Goal: Information Seeking & Learning: Find specific fact

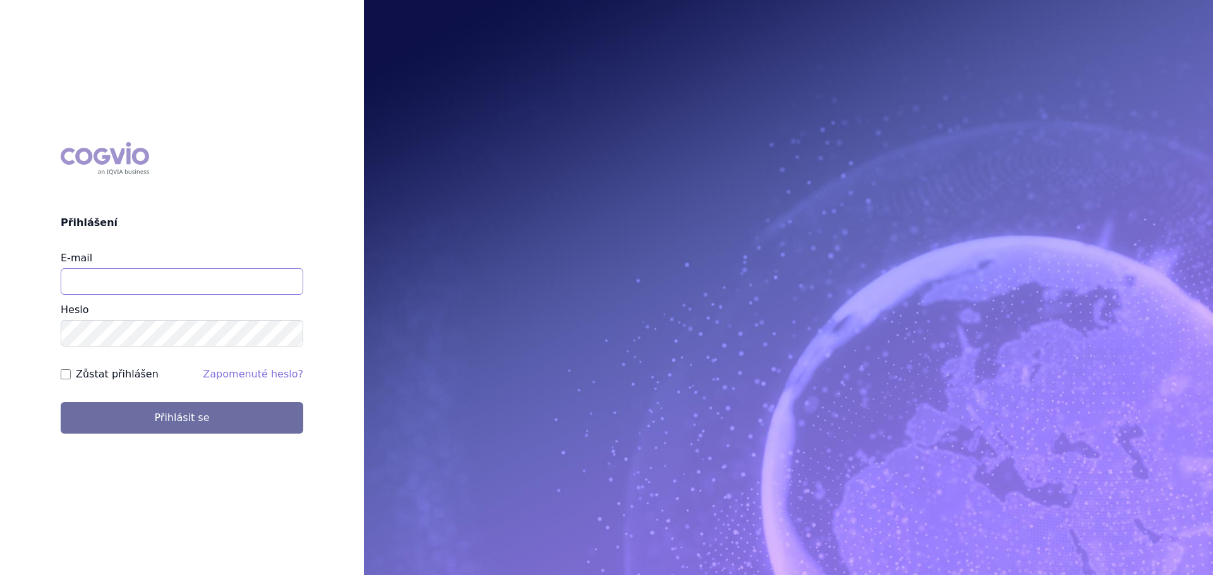
click at [142, 282] on input "E-mail" at bounding box center [182, 281] width 243 height 27
type input "veronika.damborska@vzp.cz"
click at [61, 402] on button "Přihlásit se" at bounding box center [182, 418] width 243 height 32
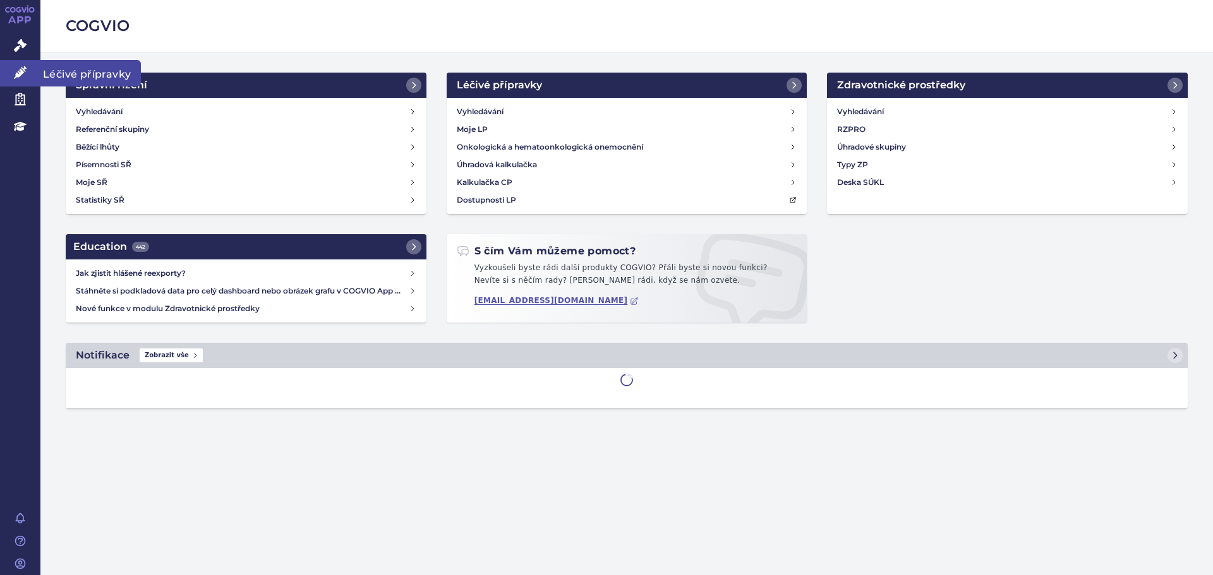
click at [31, 73] on link "Léčivé přípravky" at bounding box center [20, 73] width 40 height 27
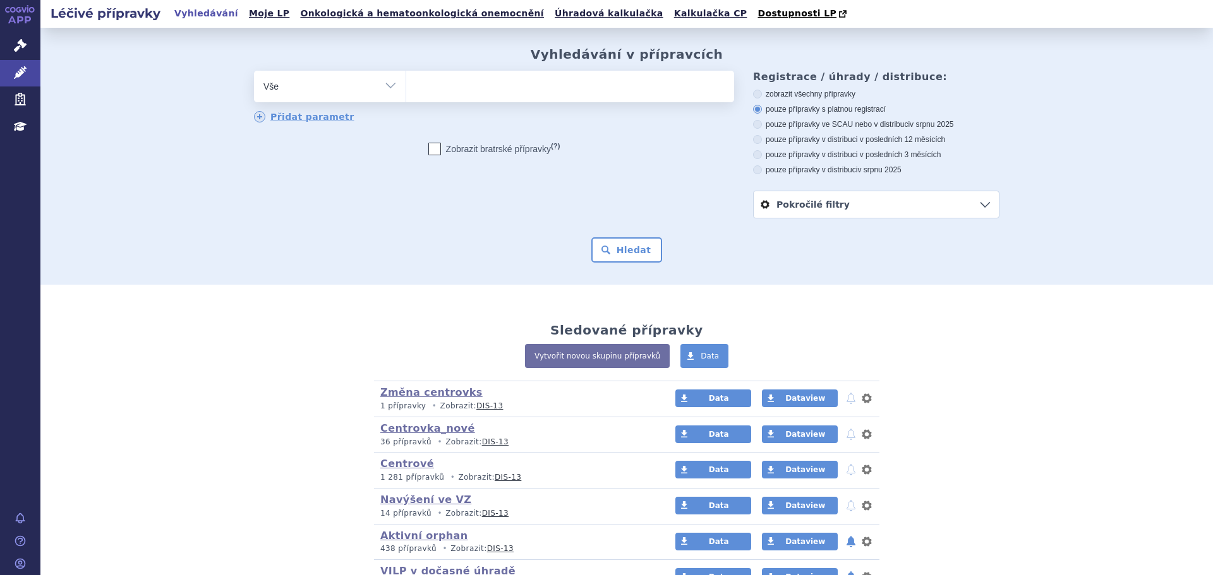
click at [453, 88] on ul at bounding box center [570, 84] width 328 height 27
click at [406, 88] on select at bounding box center [405, 86] width 1 height 32
type input "n02"
type input "n02a"
type input "n02aa5"
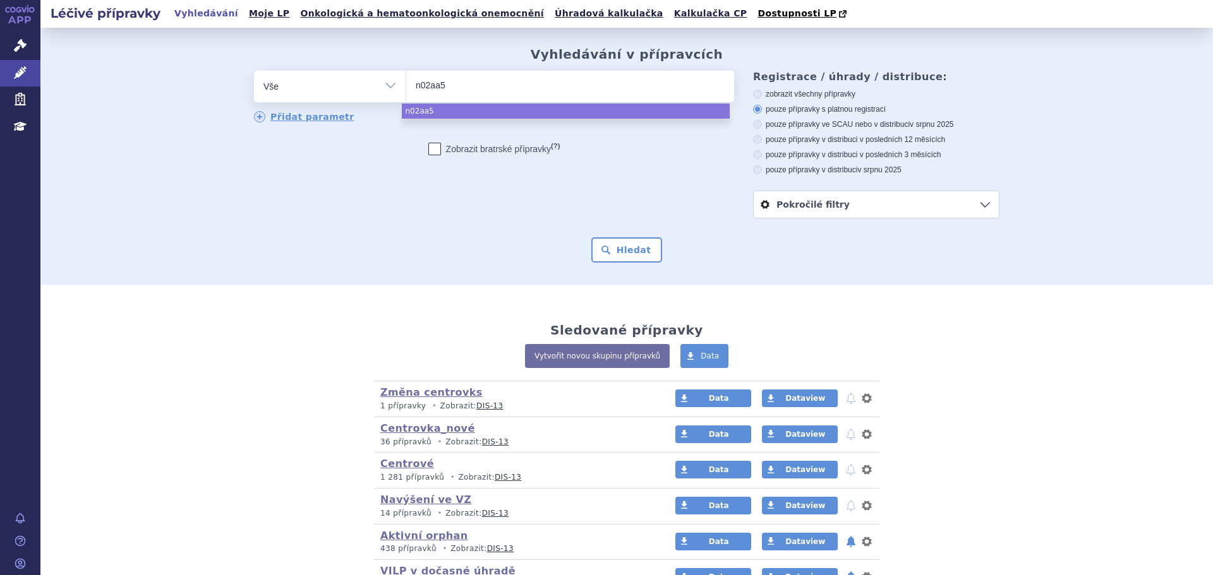
type input "n02aa55"
select select "n02aa55"
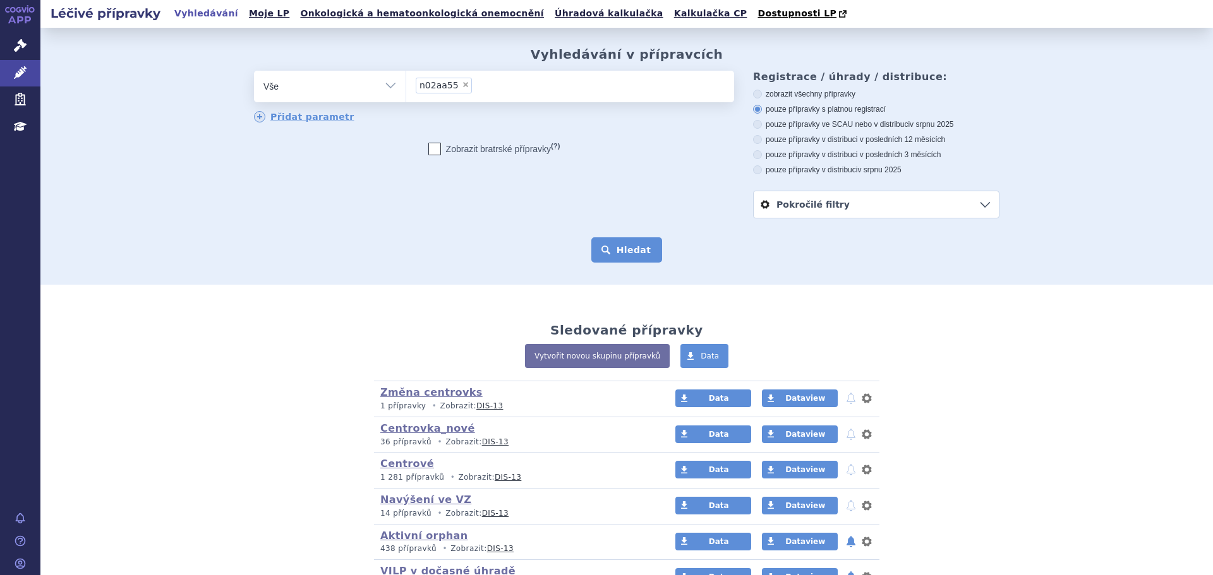
click at [635, 248] on button "Hledat" at bounding box center [626, 249] width 71 height 25
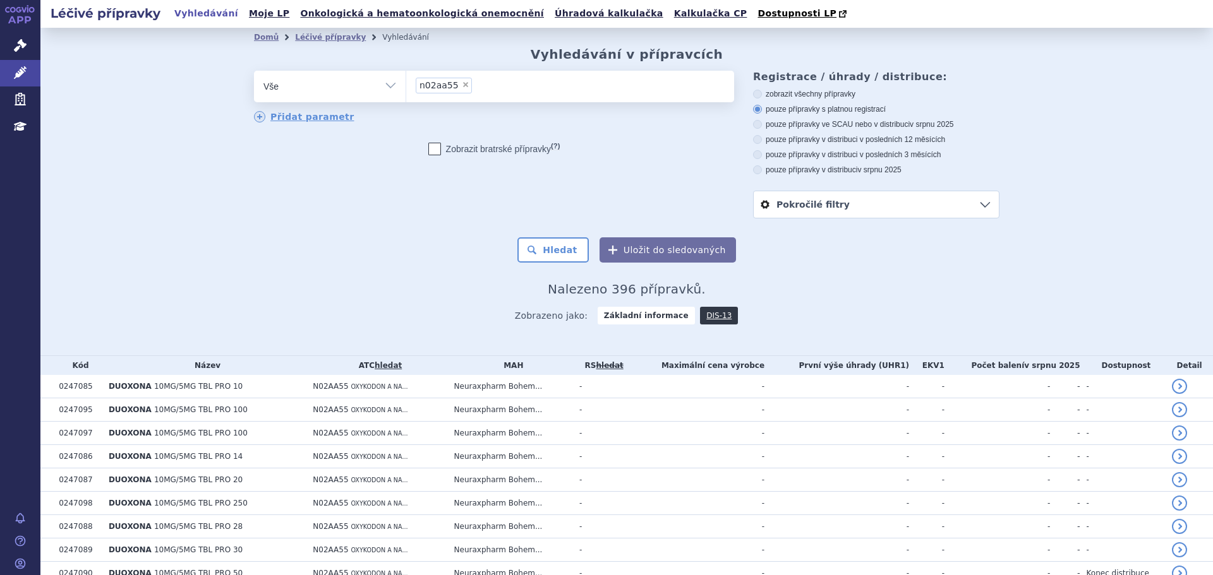
click at [794, 124] on label "pouze přípravky ve SCAU nebo v distribuci v srpnu 2025" at bounding box center [876, 124] width 246 height 10
click at [762, 124] on input "pouze přípravky ve SCAU nebo v distribuci v srpnu 2025" at bounding box center [758, 126] width 8 height 8
radio input "true"
click at [550, 248] on button "Hledat" at bounding box center [552, 249] width 71 height 25
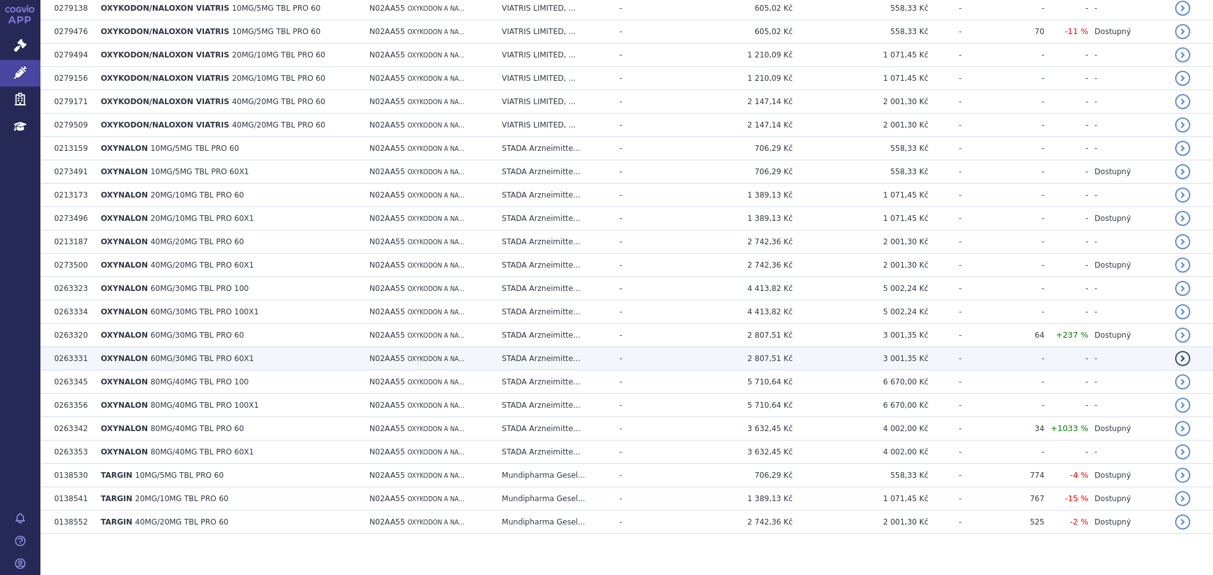
scroll to position [599, 0]
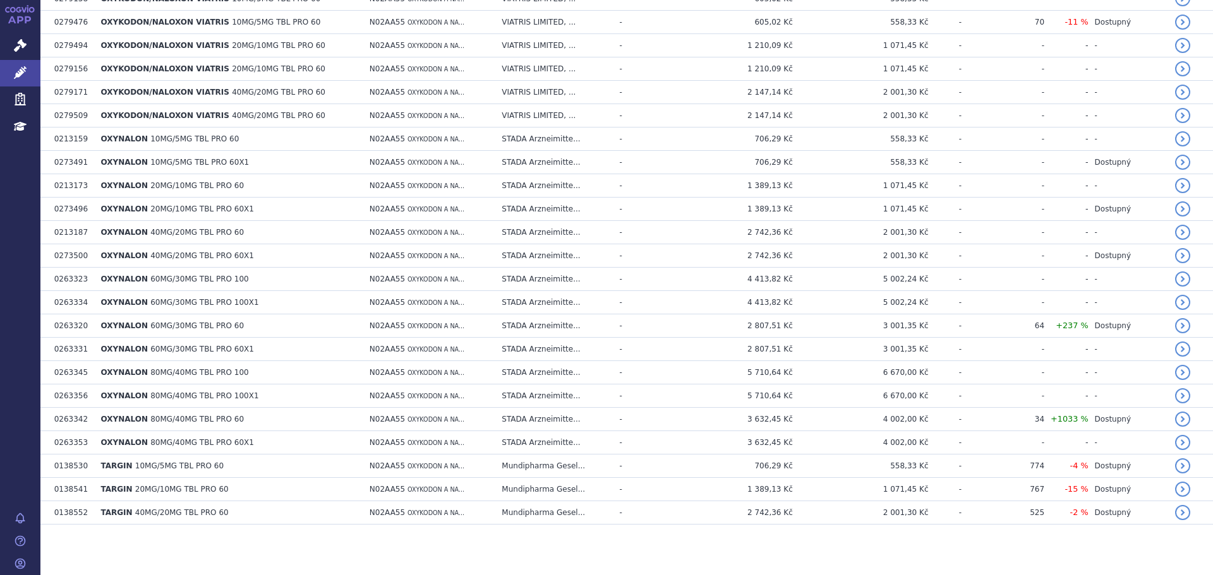
drag, startPoint x: 143, startPoint y: 467, endPoint x: 172, endPoint y: 536, distance: 74.7
click at [175, 553] on section "Domů Léčivé přípravky Vyhledávání Vyhledávání v přípravcích odstranit Vše Přípr…" at bounding box center [626, 3] width 1172 height 1146
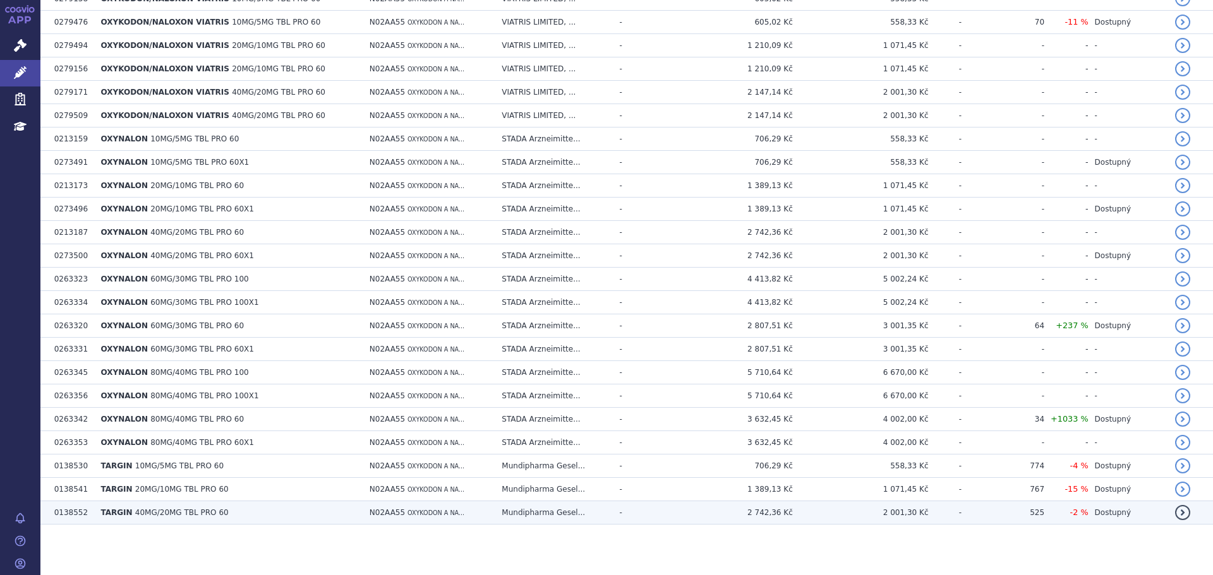
click at [172, 517] on span "40MG/20MG TBL PRO 60" at bounding box center [181, 512] width 93 height 9
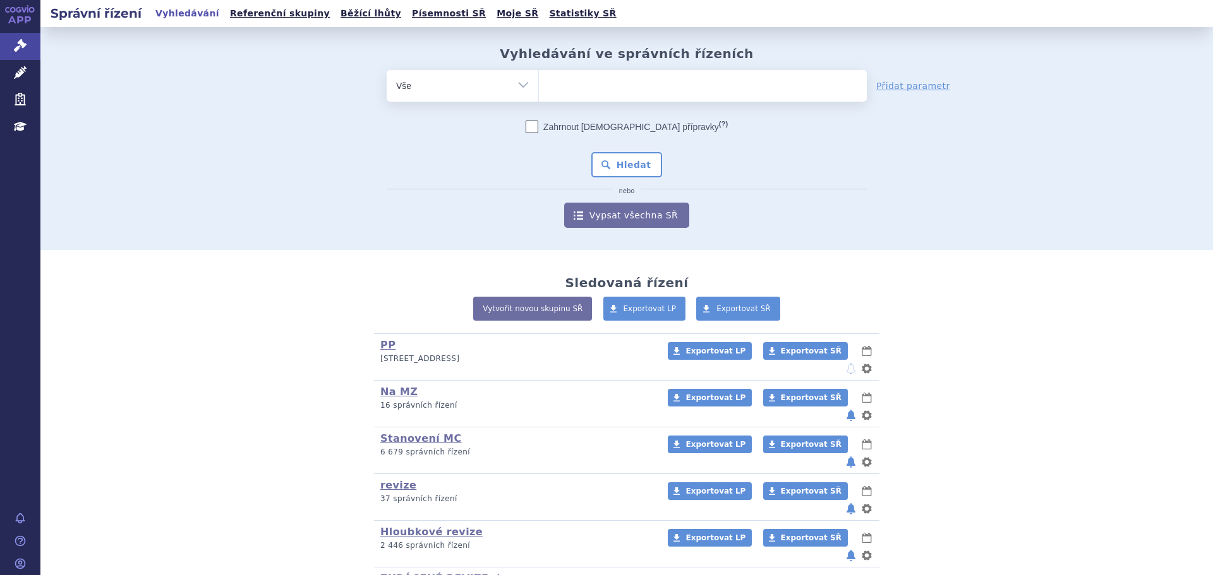
click at [467, 82] on select "Vše Spisová značka Typ SŘ Přípravek/SUKL kód Účastník/Držitel" at bounding box center [463, 84] width 152 height 28
select select "filter-atc-group"
click at [387, 70] on select "Vše Spisová značka Typ SŘ Přípravek/SUKL kód Účastník/Držitel" at bounding box center [463, 84] width 152 height 28
click at [553, 85] on ul at bounding box center [703, 83] width 328 height 27
click at [539, 85] on select at bounding box center [538, 85] width 1 height 32
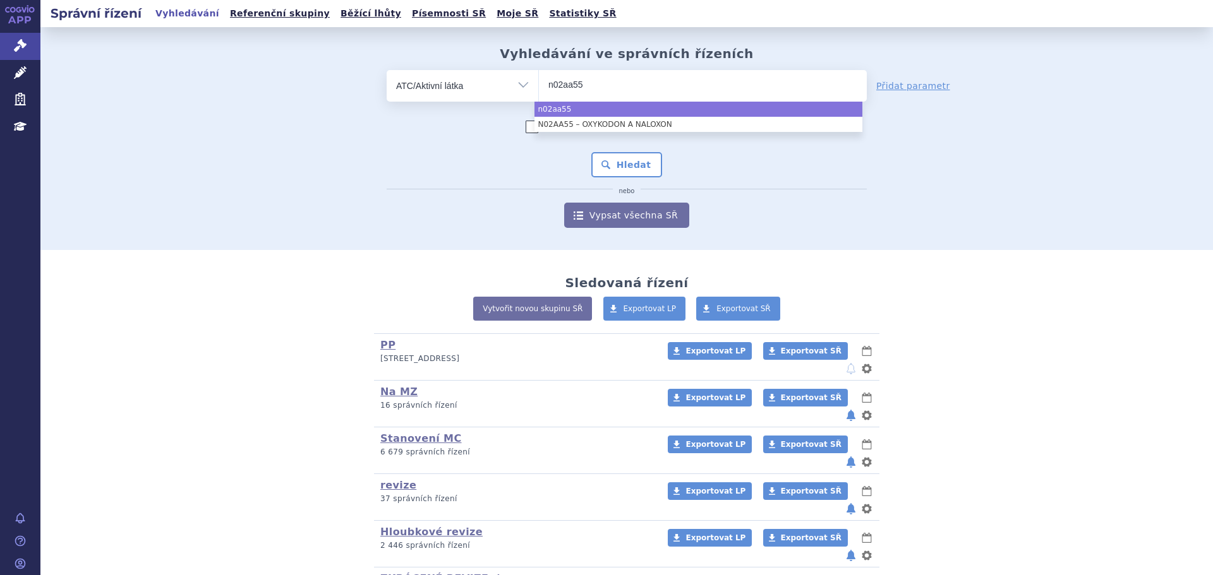
type input "n02aa55"
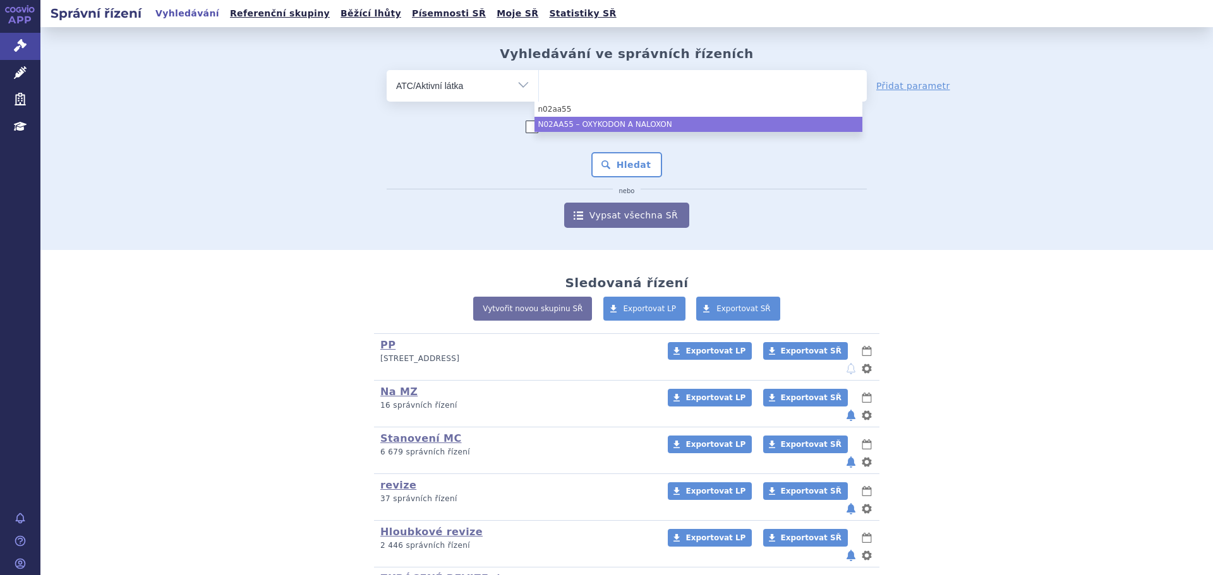
select select "N02AA55"
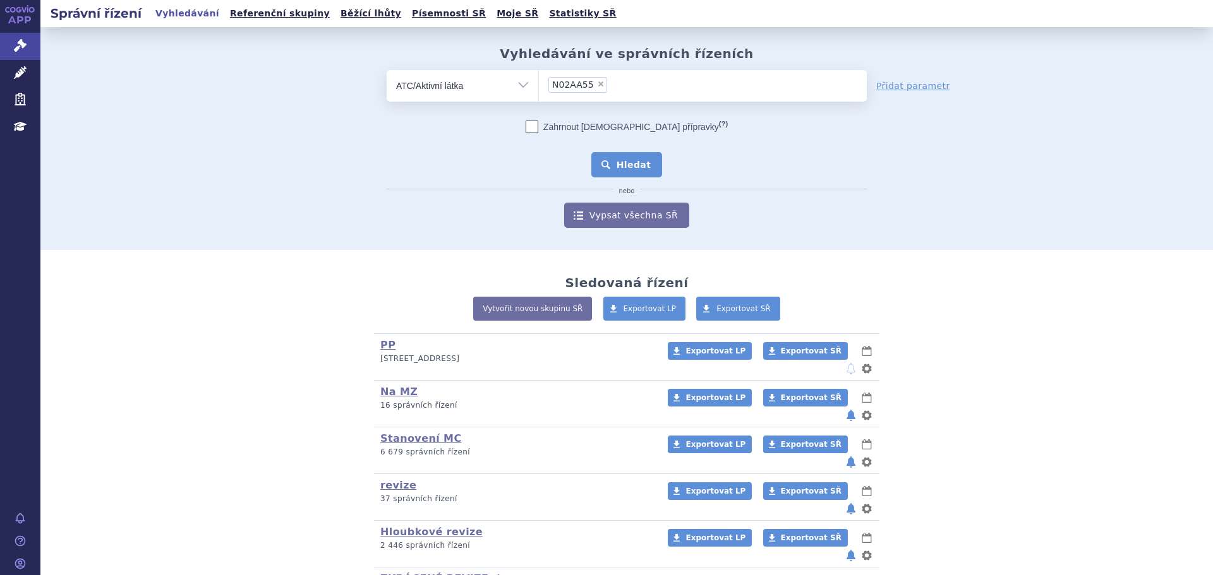
click at [630, 164] on button "Hledat" at bounding box center [626, 164] width 71 height 25
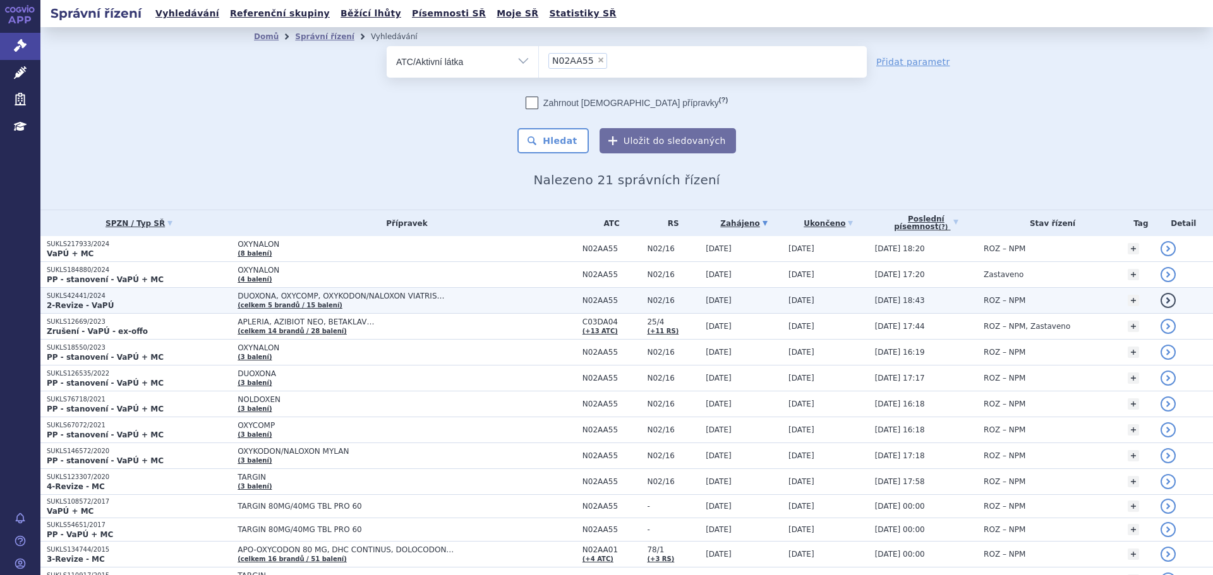
click at [172, 299] on p "SUKLS42441/2024" at bounding box center [139, 296] width 184 height 9
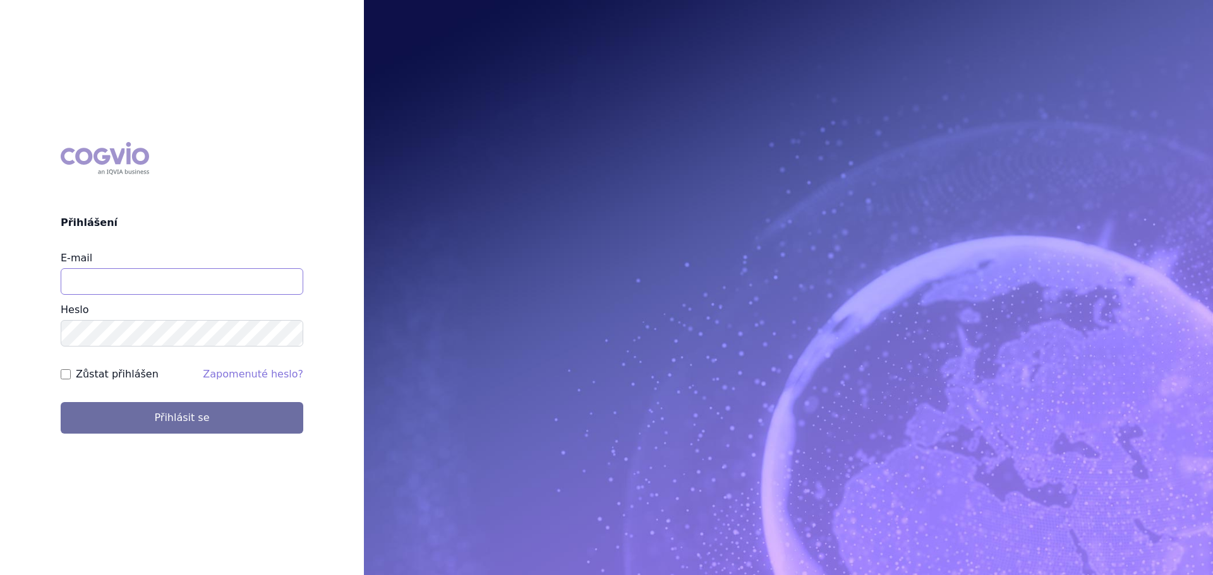
click at [152, 294] on input "E-mail" at bounding box center [182, 281] width 243 height 27
type input "[PERSON_NAME][EMAIL_ADDRESS][DOMAIN_NAME]"
click at [61, 402] on button "Přihlásit se" at bounding box center [182, 418] width 243 height 32
drag, startPoint x: 224, startPoint y: 272, endPoint x: 225, endPoint y: 279, distance: 6.4
click at [225, 279] on input "E-mail" at bounding box center [182, 281] width 243 height 27
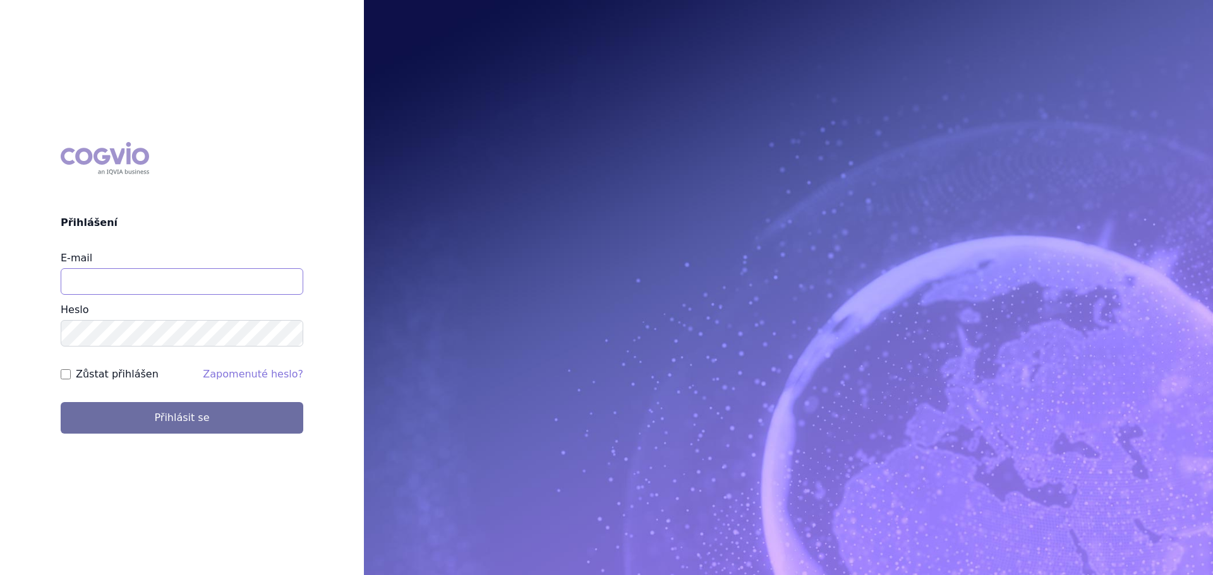
type input "veronika.damborska@vzp.cz"
click at [61, 402] on button "Přihlásit se" at bounding box center [182, 418] width 243 height 32
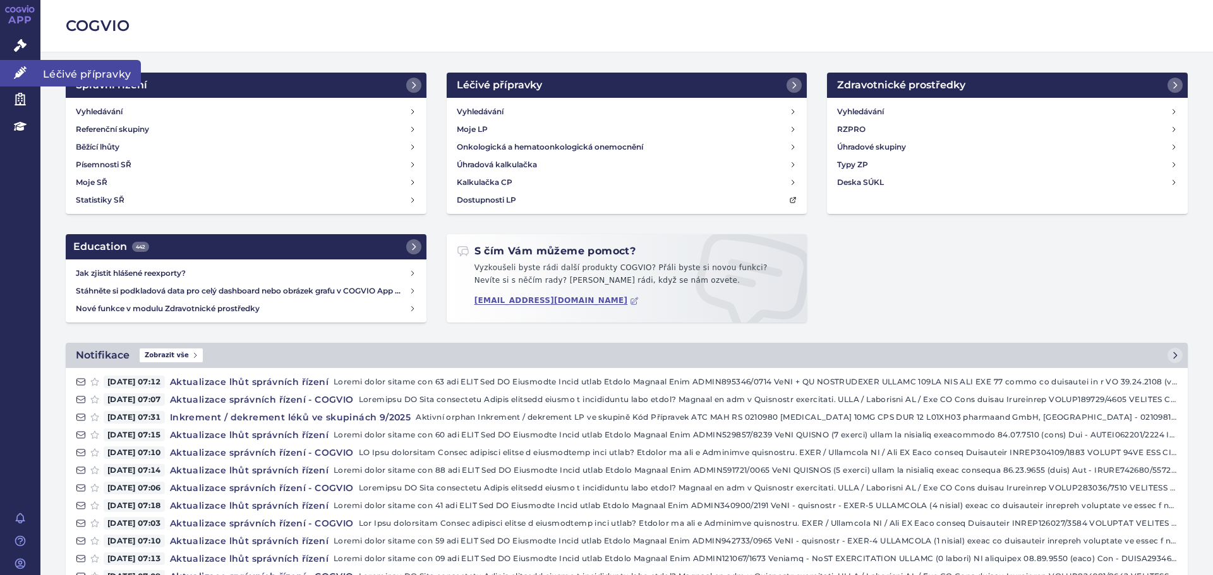
click at [20, 73] on icon at bounding box center [20, 72] width 13 height 13
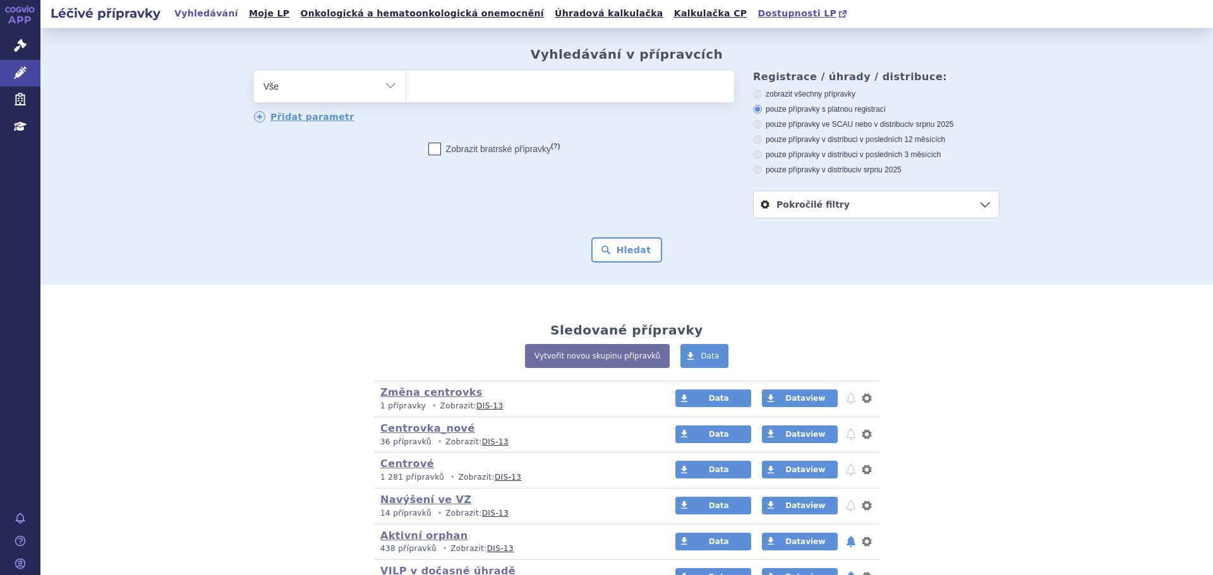
click at [757, 13] on span "Dostupnosti LP" at bounding box center [796, 13] width 79 height 10
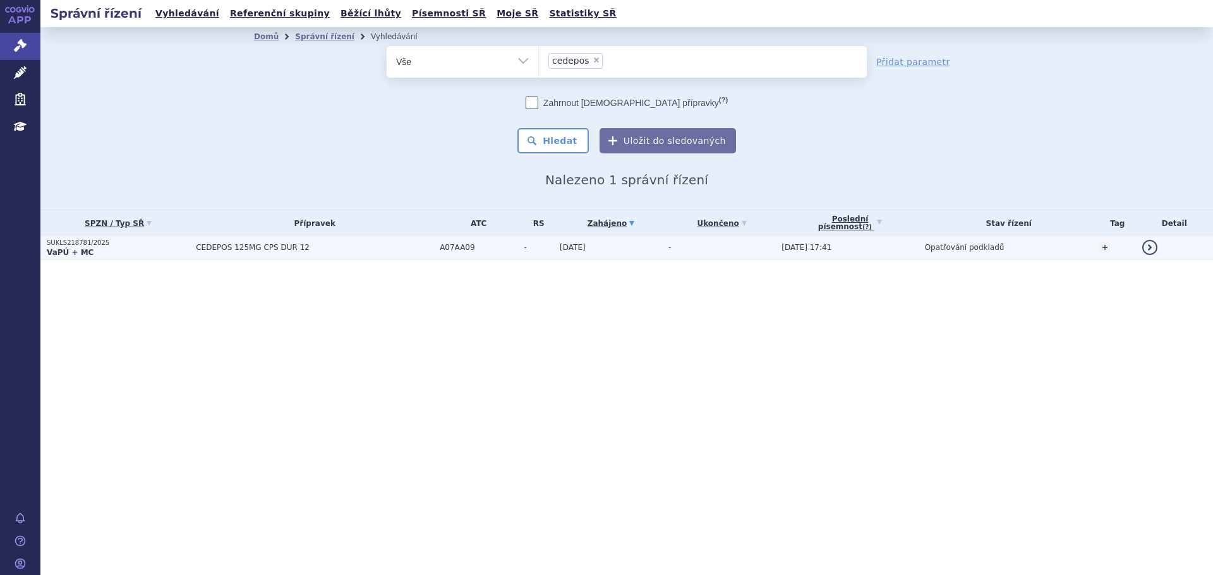
click at [529, 247] on span "-" at bounding box center [539, 247] width 30 height 9
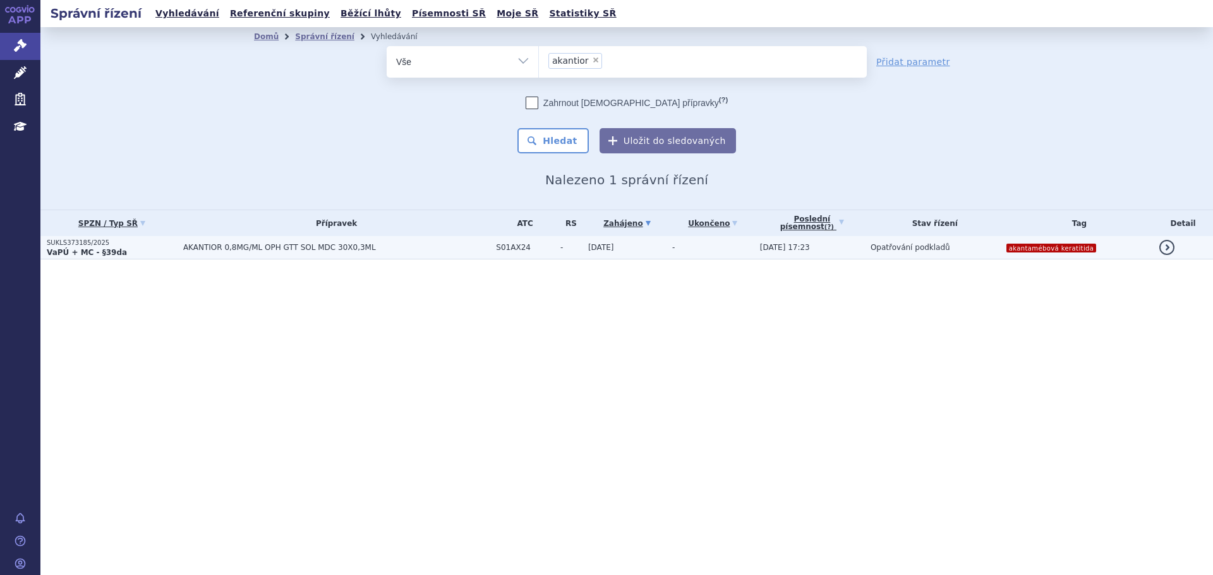
click at [500, 251] on span "S01AX24" at bounding box center [525, 247] width 58 height 9
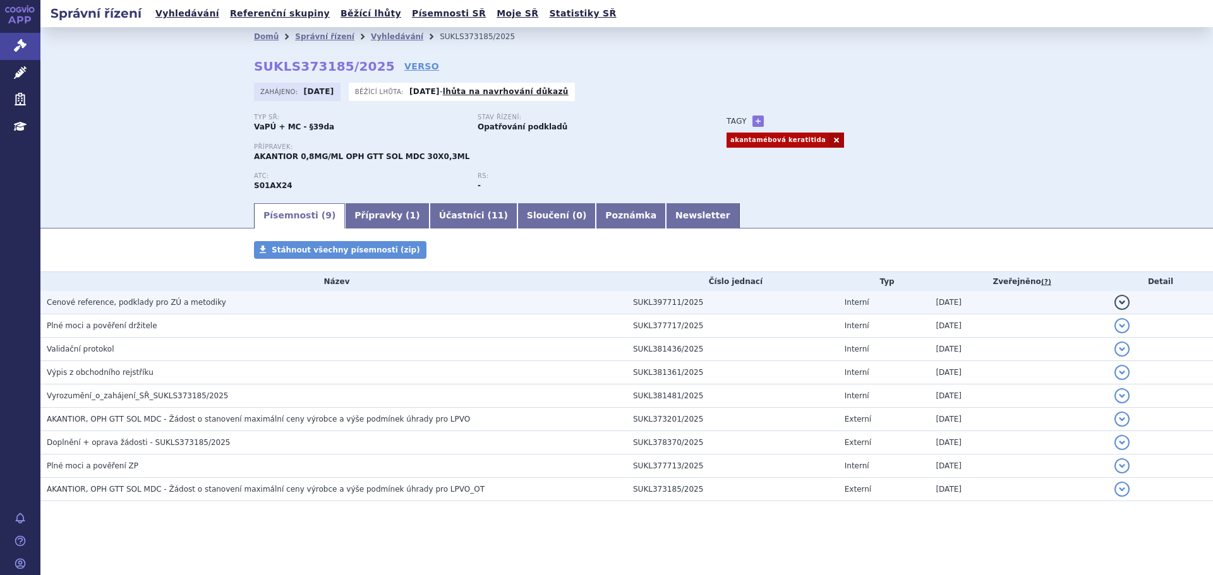
click at [225, 305] on h3 "Cenové reference, podklady pro ZÚ a metodiky" at bounding box center [337, 302] width 580 height 13
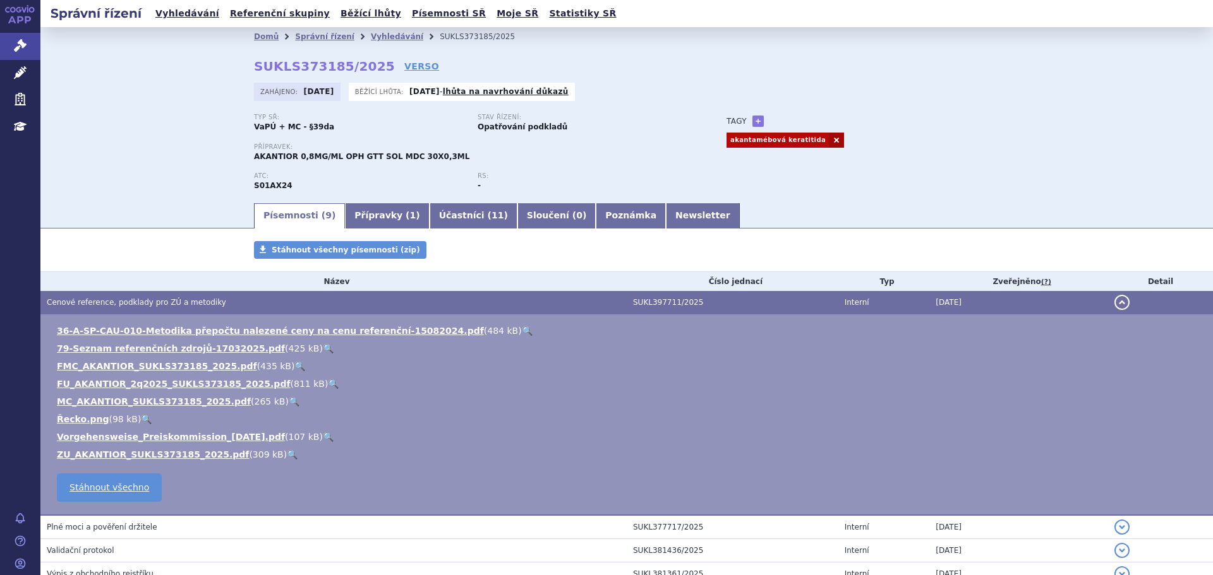
click at [328, 385] on link "🔍" at bounding box center [333, 384] width 11 height 10
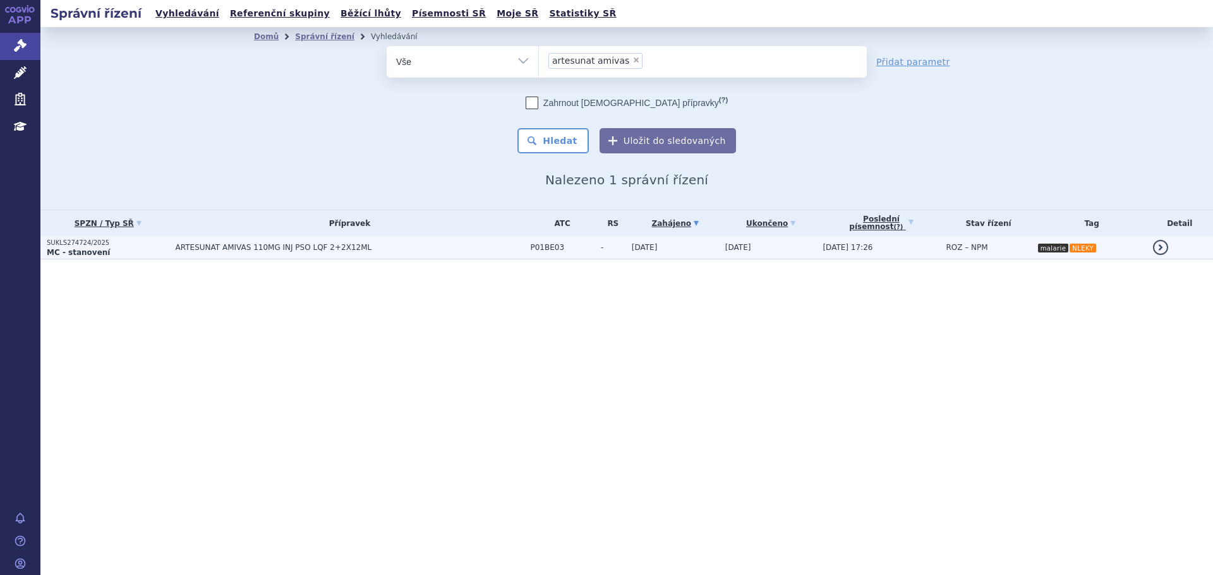
click at [290, 249] on span "ARTESUNAT AMIVAS 110MG INJ PSO LQF 2+2X12ML" at bounding box center [334, 247] width 316 height 9
